Goal: Task Accomplishment & Management: Use online tool/utility

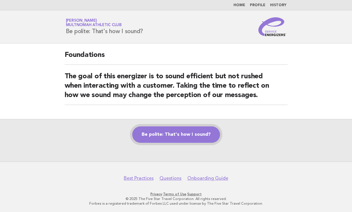
click at [165, 129] on link "Be polite: That's how I sound?" at bounding box center [176, 134] width 88 height 16
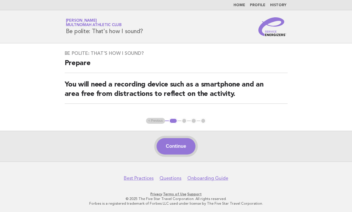
click at [189, 149] on button "Continue" at bounding box center [176, 146] width 39 height 16
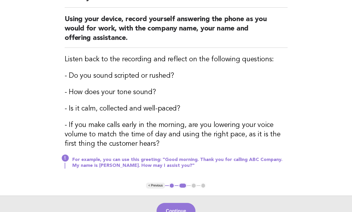
scroll to position [117, 0]
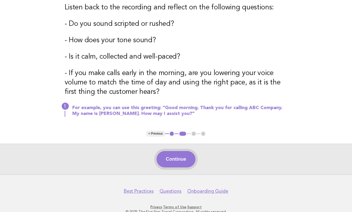
click at [176, 158] on button "Continue" at bounding box center [176, 159] width 39 height 16
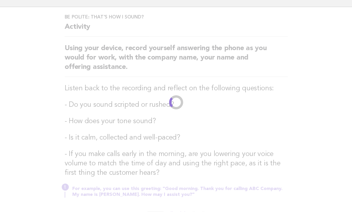
scroll to position [0, 0]
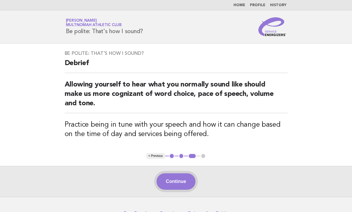
click at [168, 178] on button "Continue" at bounding box center [176, 181] width 39 height 16
